Goal: Transaction & Acquisition: Purchase product/service

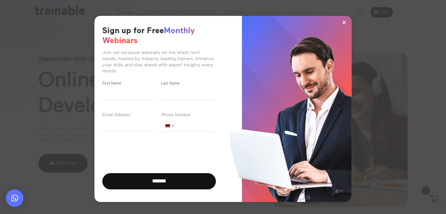
click at [344, 23] on span "×" at bounding box center [344, 22] width 5 height 9
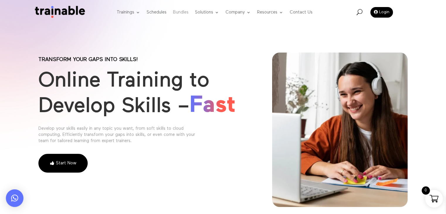
click at [180, 11] on link "Bundles" at bounding box center [181, 12] width 16 height 23
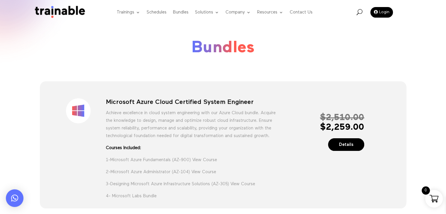
drag, startPoint x: 327, startPoint y: 126, endPoint x: 383, endPoint y: 127, distance: 55.8
click at [383, 127] on div "Sale! Microsoft Azure Cloud Certified System Engineer Achieve excellence in clo…" at bounding box center [223, 145] width 345 height 111
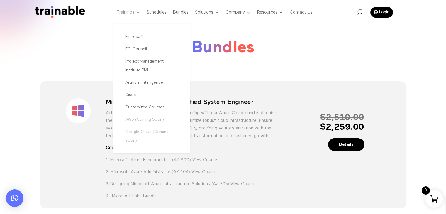
click at [125, 13] on link "Trainings" at bounding box center [128, 12] width 23 height 23
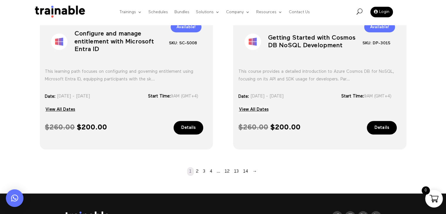
scroll to position [528, 0]
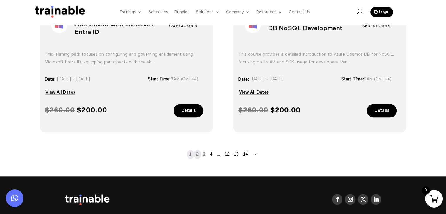
click at [198, 153] on link "2" at bounding box center [197, 154] width 7 height 9
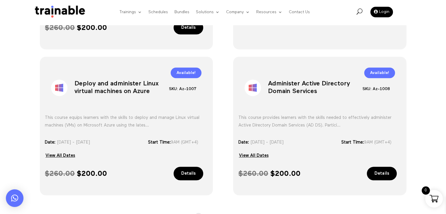
scroll to position [510, 0]
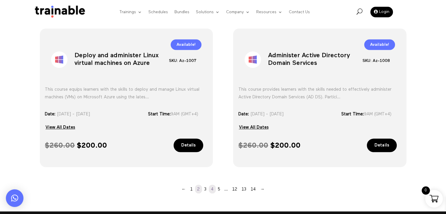
click at [212, 189] on link "4" at bounding box center [212, 189] width 7 height 9
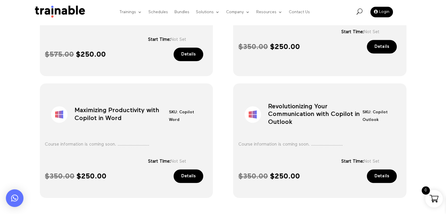
scroll to position [481, 0]
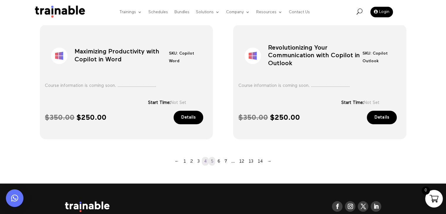
click at [212, 160] on link "5" at bounding box center [212, 161] width 6 height 9
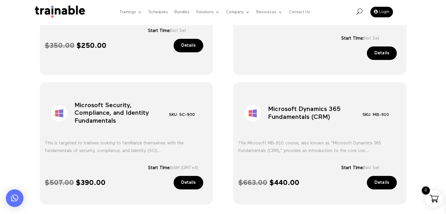
scroll to position [481, 0]
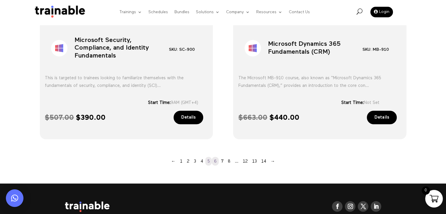
click at [216, 160] on link "6" at bounding box center [215, 161] width 7 height 9
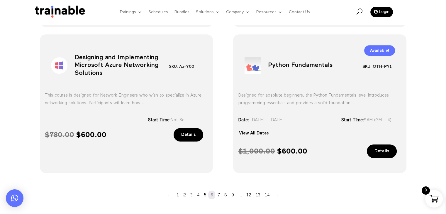
scroll to position [481, 0]
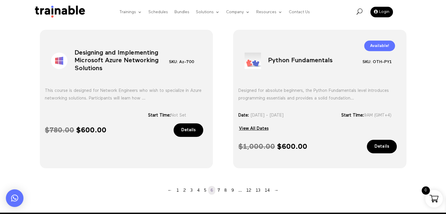
drag, startPoint x: 239, startPoint y: 146, endPoint x: 321, endPoint y: 147, distance: 81.9
click at [321, 147] on p "$ 1,000.00 Original price was: $ 1,000.00. $ 600.00 Current price is: $ 600.00." at bounding box center [286, 146] width 94 height 9
copy p "$ 1,000.00 Original price was: $ 1,000.00. $ 600.00"
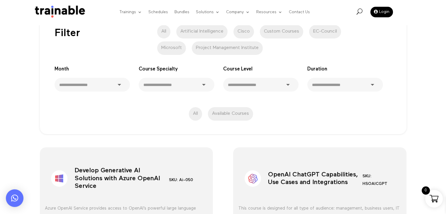
scroll to position [0, 0]
